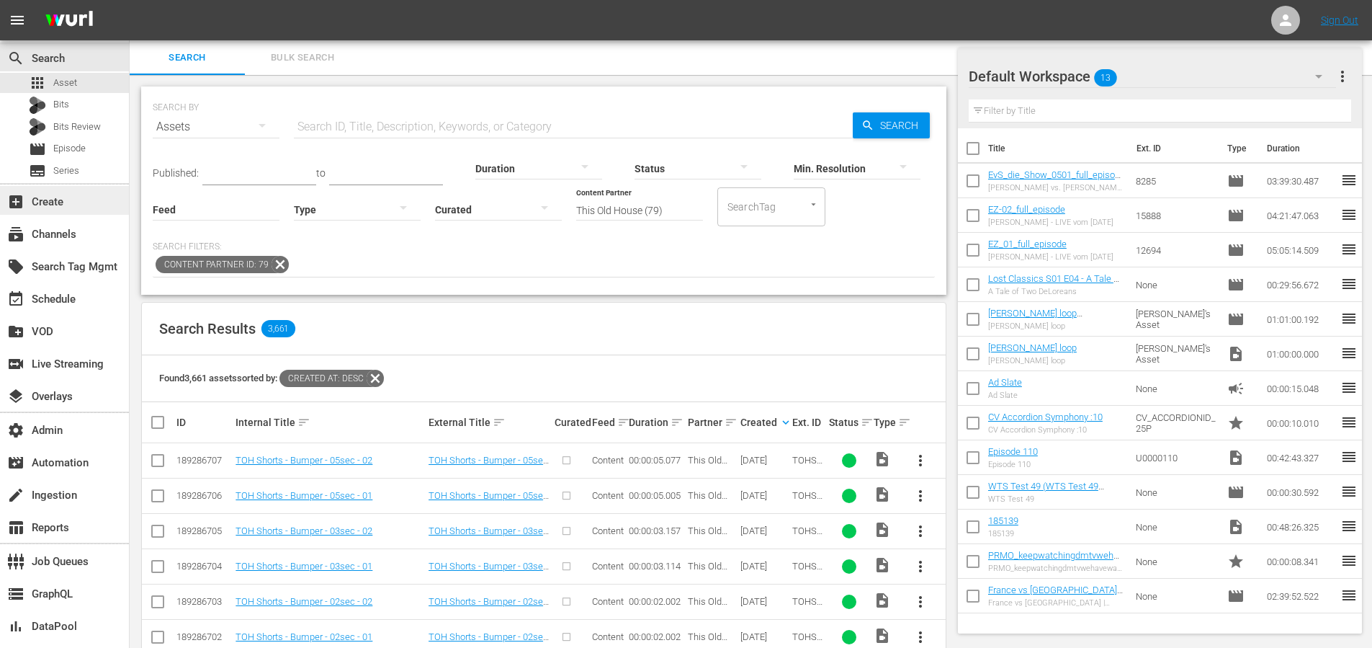
scroll to position [270, 0]
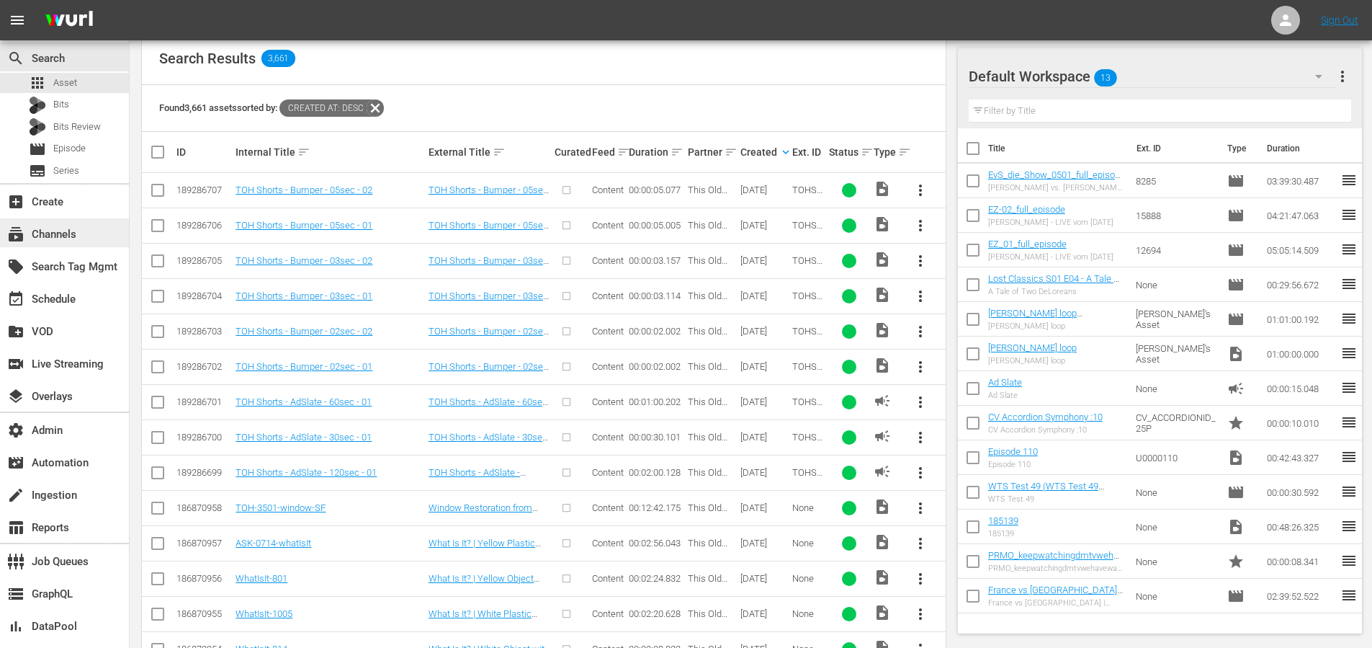
click at [68, 237] on div "subscriptions Channels" at bounding box center [40, 231] width 81 height 13
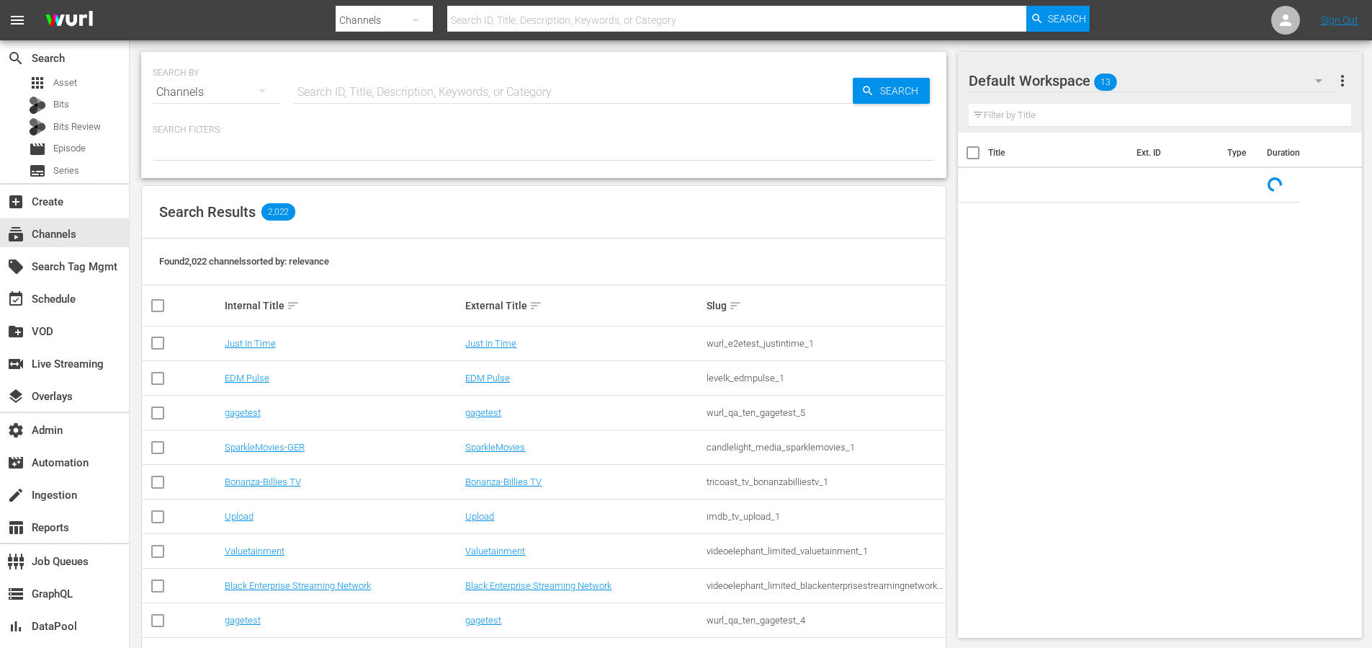
click at [373, 99] on input "text" at bounding box center [573, 92] width 559 height 35
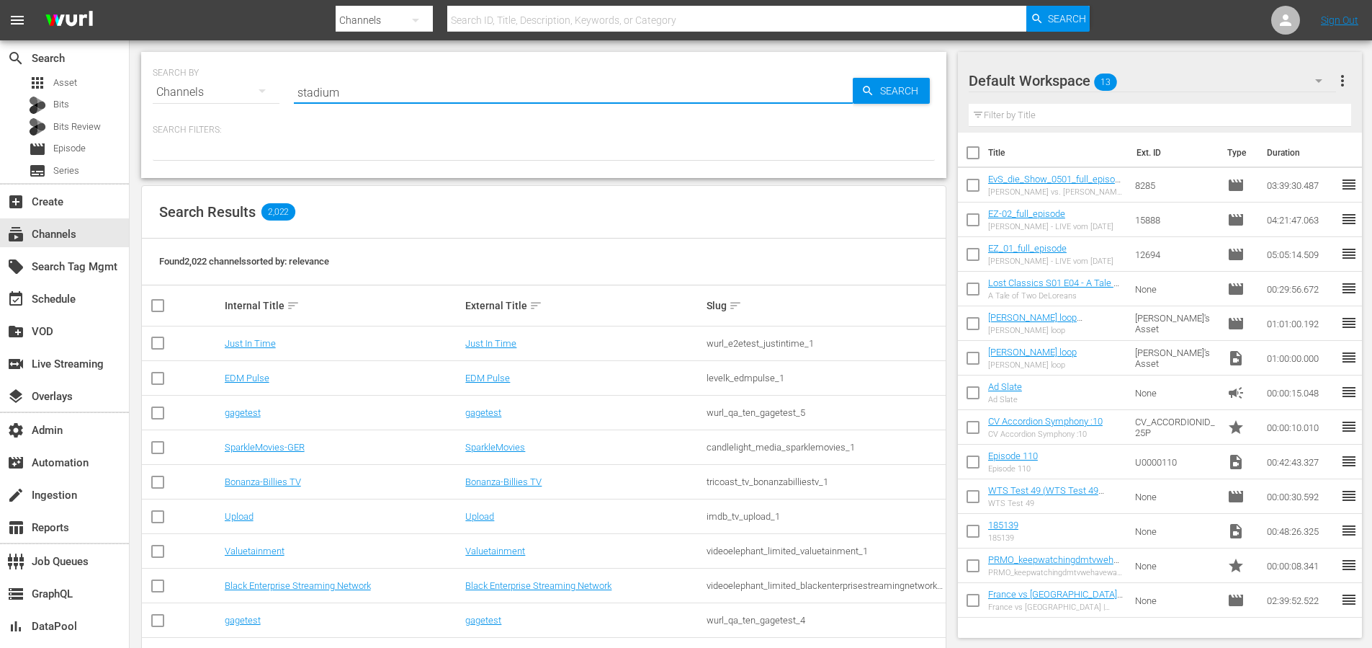
type input "stadium"
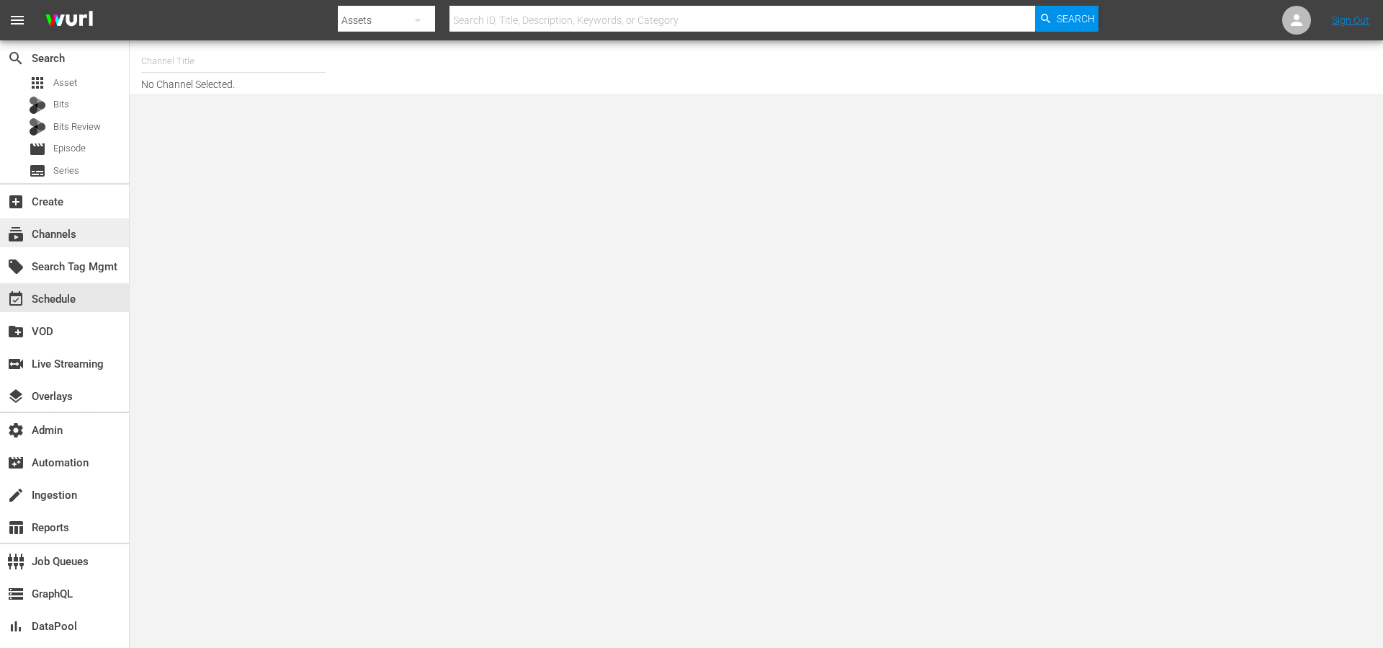
click at [76, 238] on div "subscriptions Channels" at bounding box center [40, 231] width 81 height 13
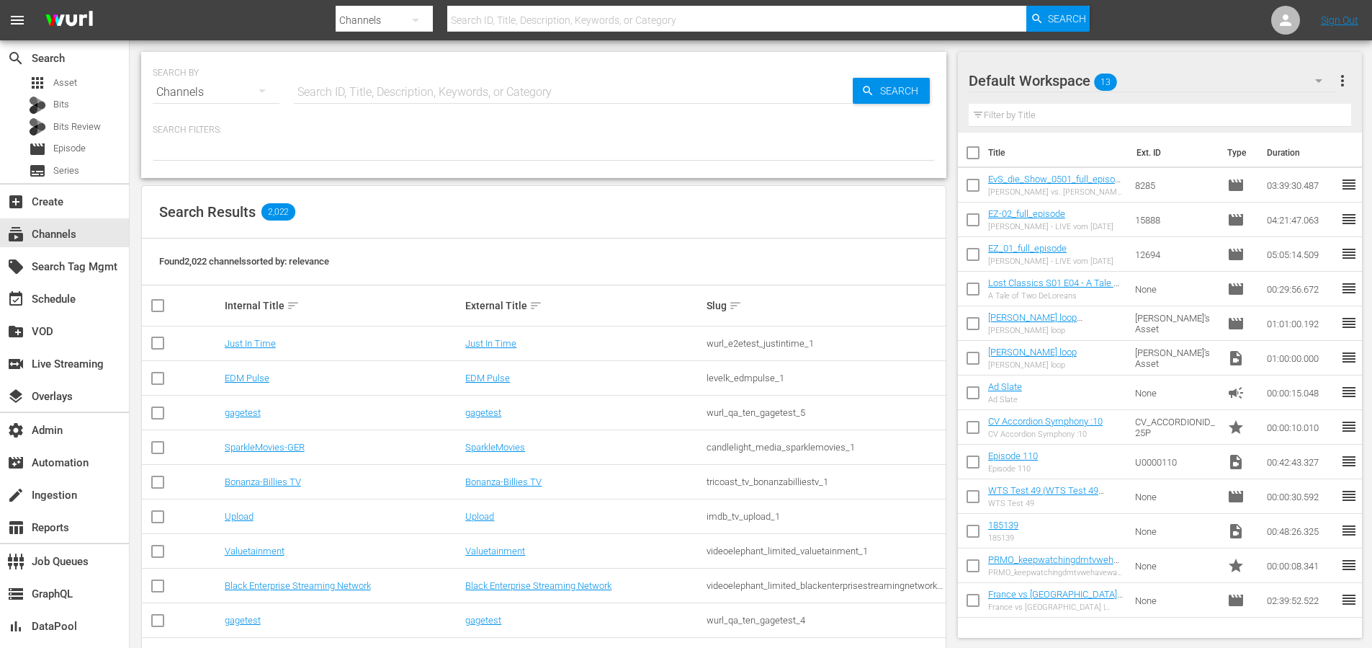
click at [437, 91] on input "text" at bounding box center [573, 92] width 559 height 35
type input "stadium"
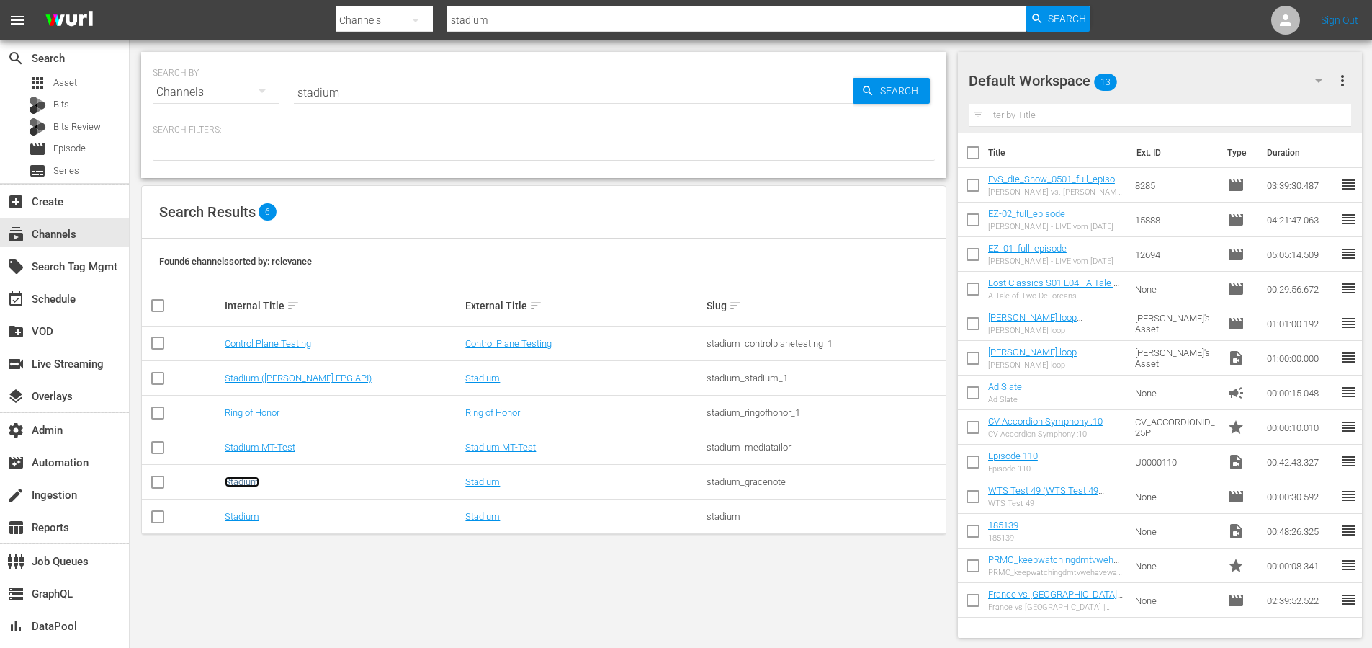
click at [239, 478] on link "Stadium" at bounding box center [242, 481] width 35 height 11
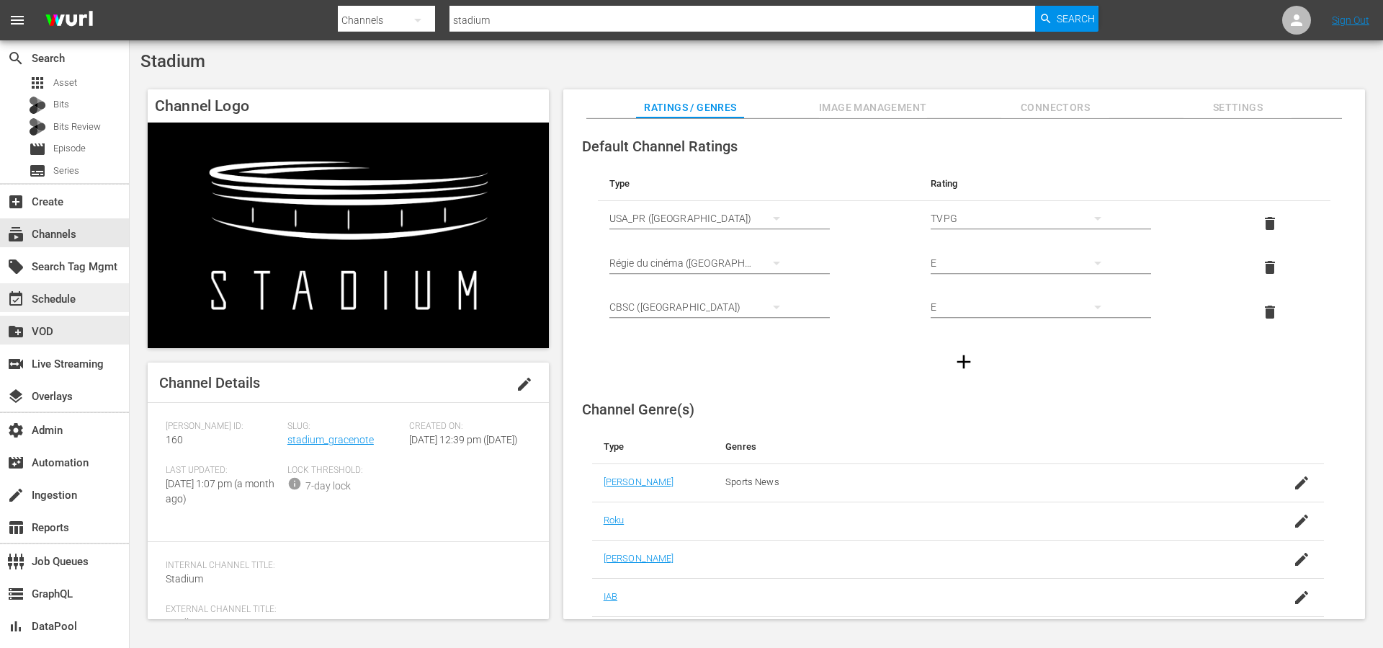
click at [70, 309] on div "event_available Schedule" at bounding box center [64, 297] width 129 height 29
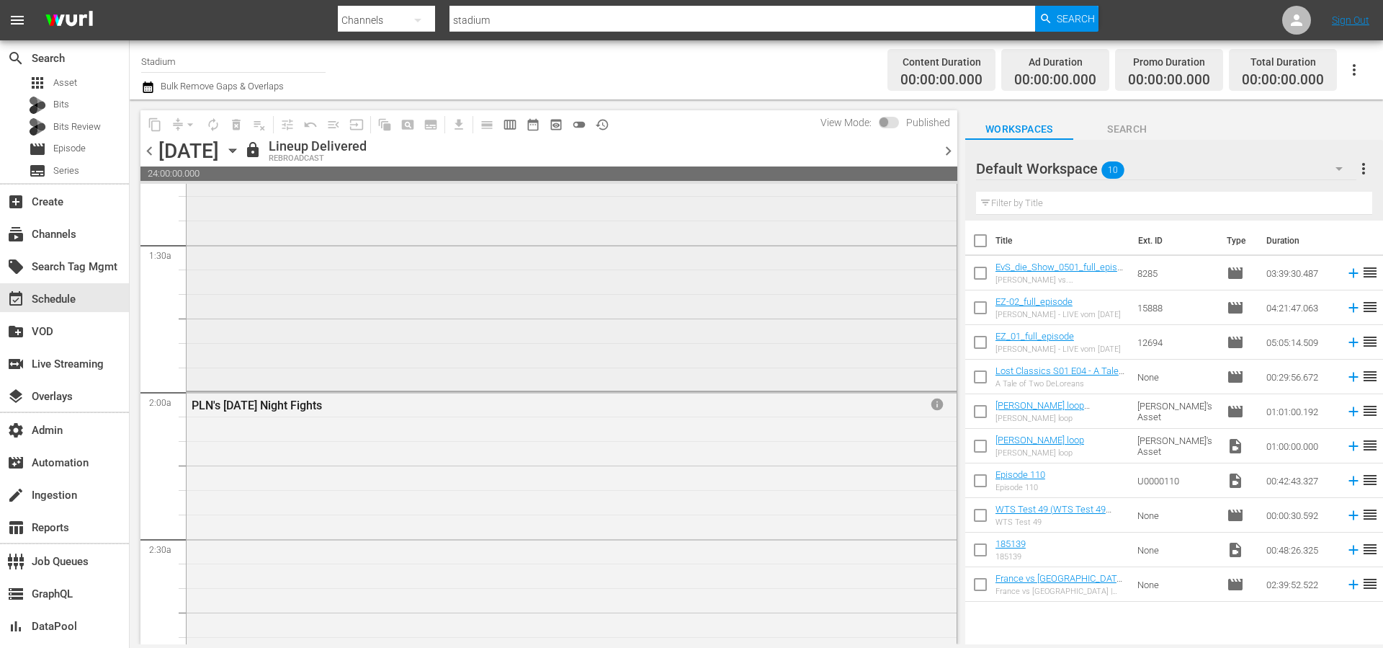
scroll to position [755, 0]
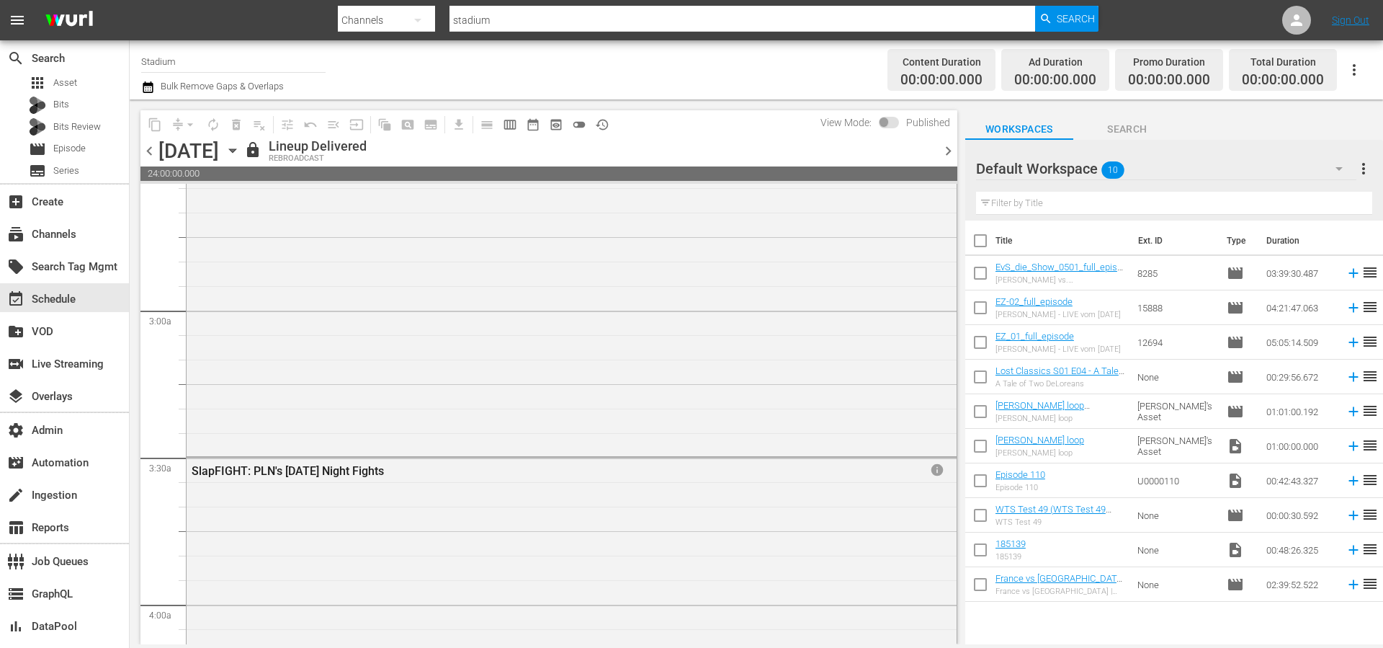
click at [949, 151] on span "chevron_right" at bounding box center [948, 151] width 18 height 18
